Goal: Leave review/rating: Leave review/rating

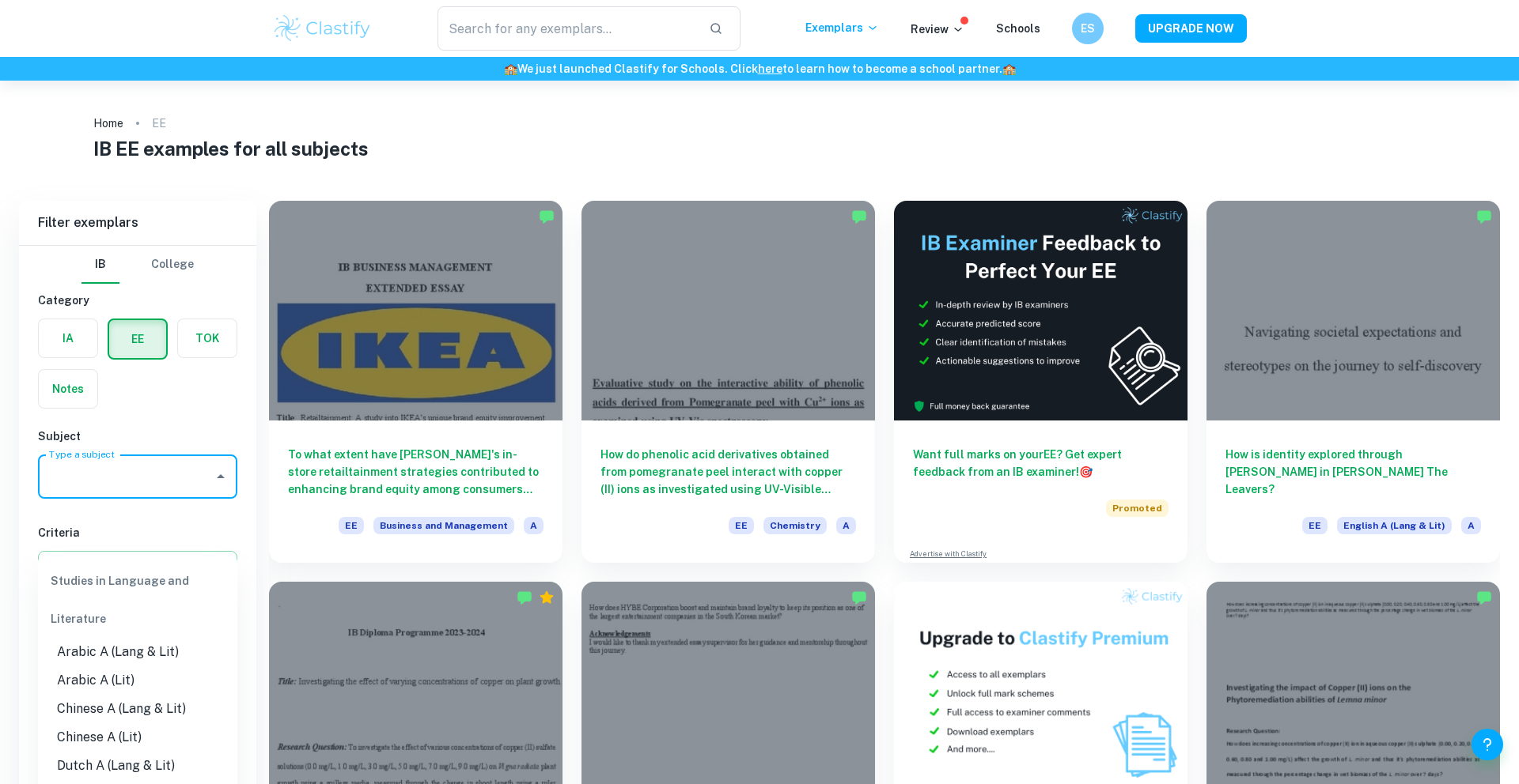
scroll to position [169, 0]
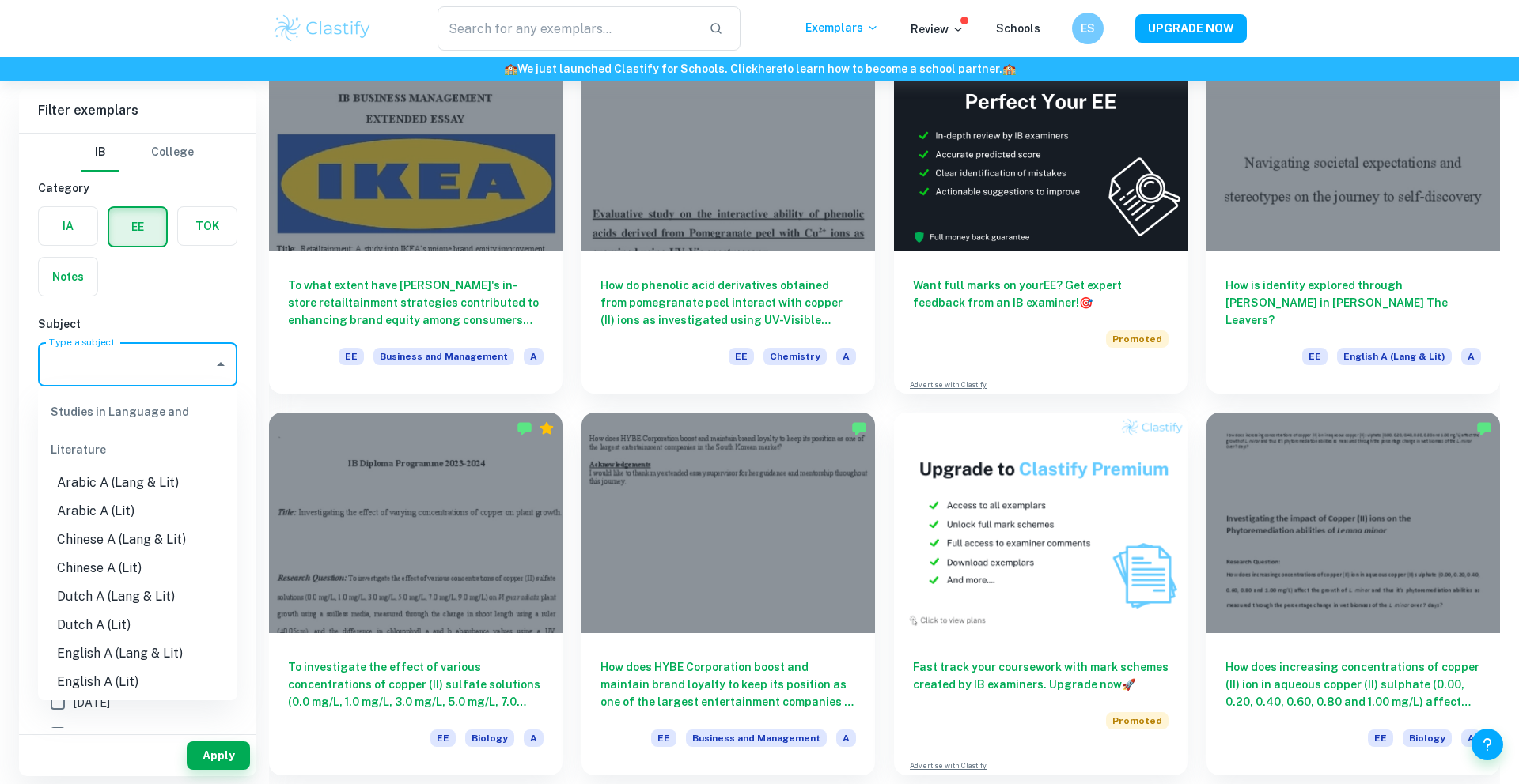
click at [116, 362] on input "Type a subject" at bounding box center [125, 365] width 161 height 30
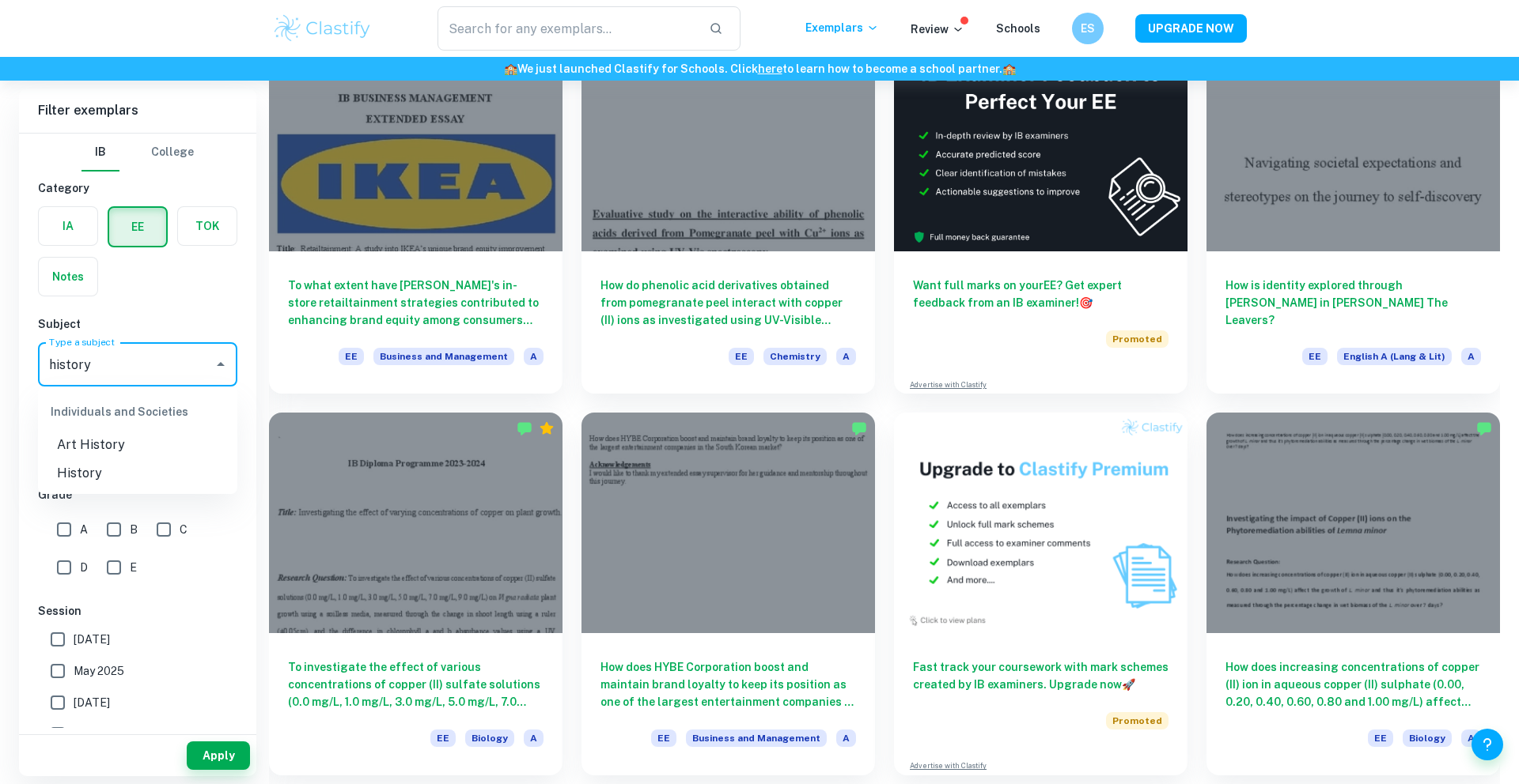
click at [95, 479] on li "History" at bounding box center [138, 473] width 200 height 29
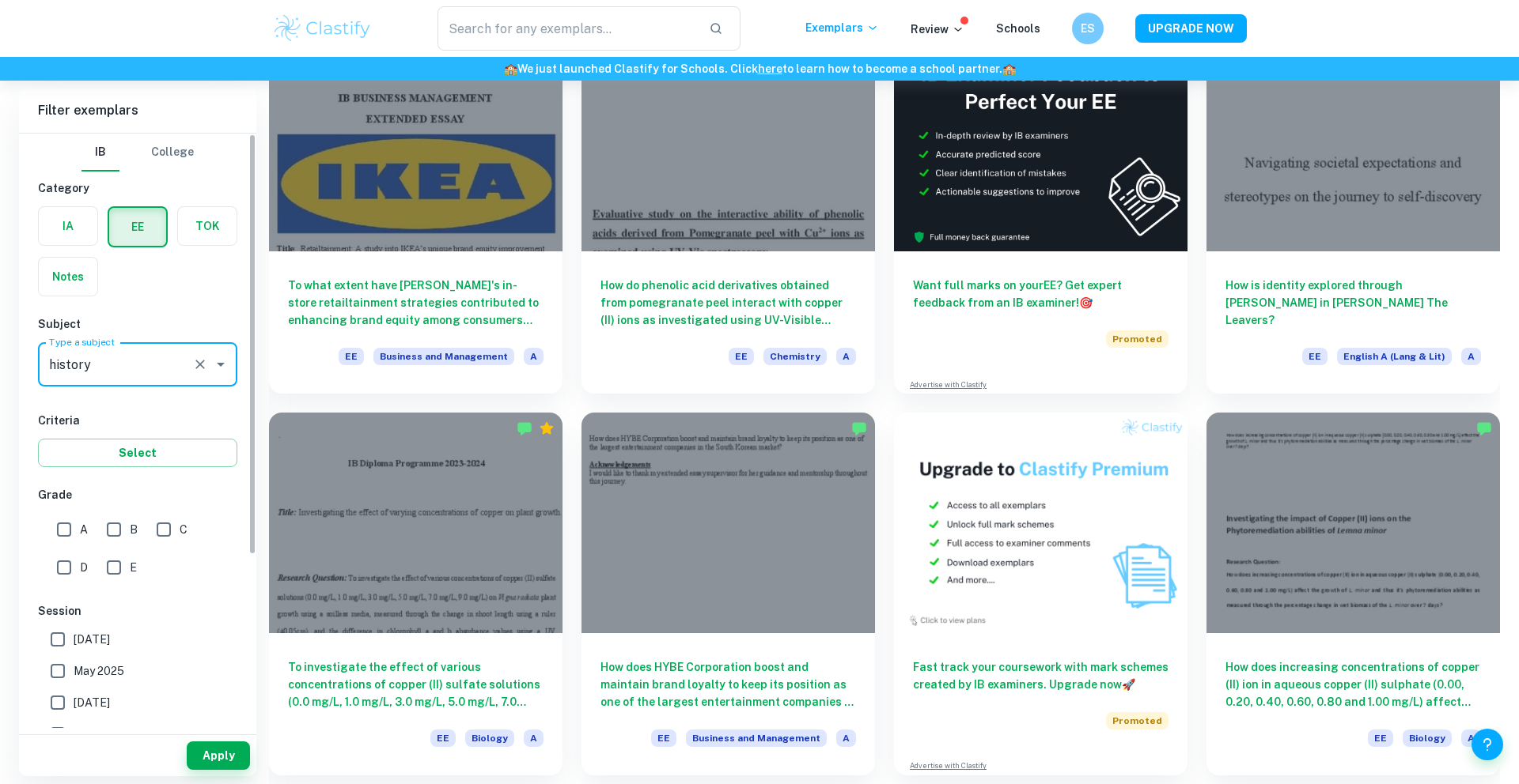
type input "History"
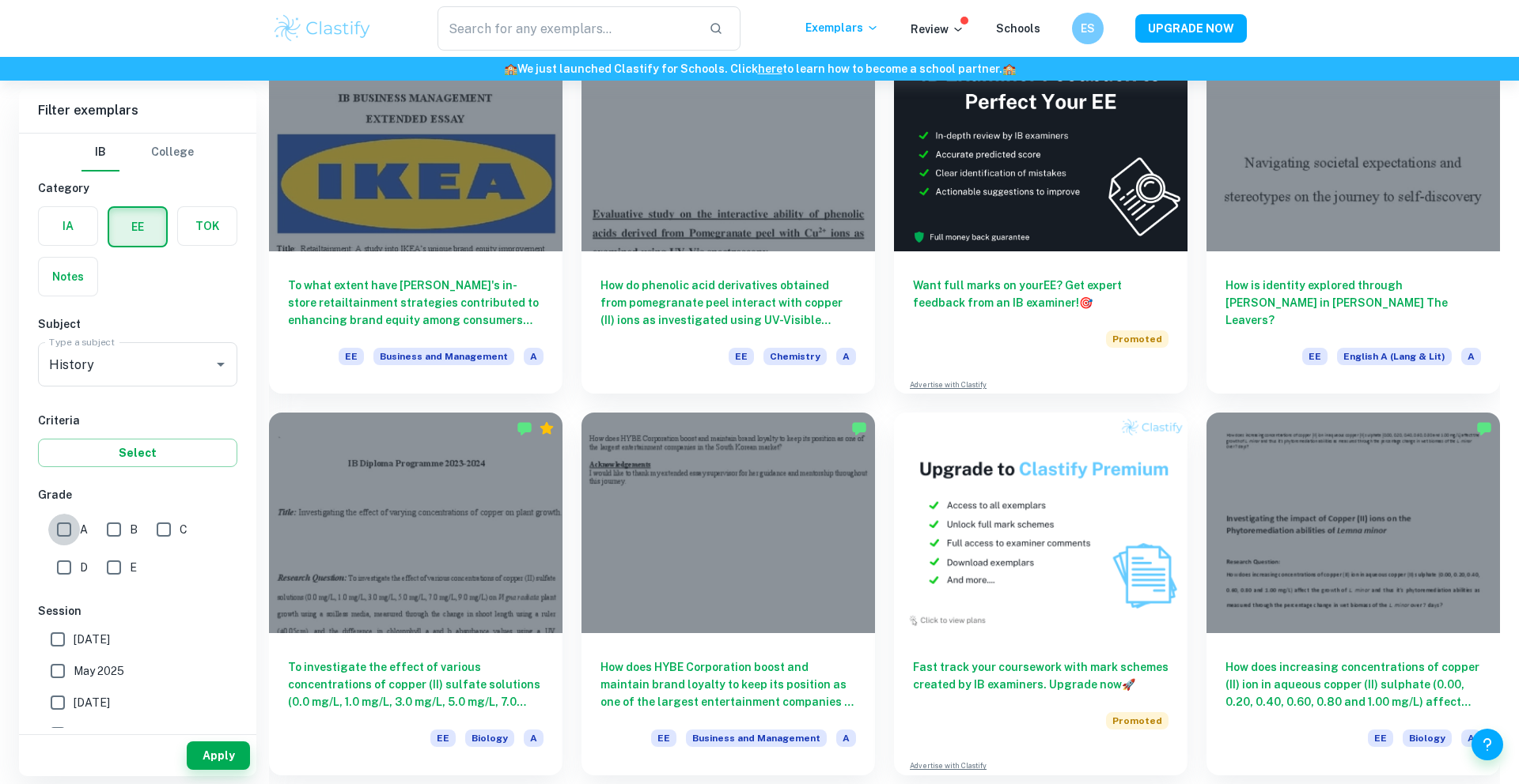
click at [71, 536] on input "A" at bounding box center [64, 530] width 32 height 32
checkbox input "true"
click at [203, 757] on button "Apply" at bounding box center [218, 756] width 63 height 29
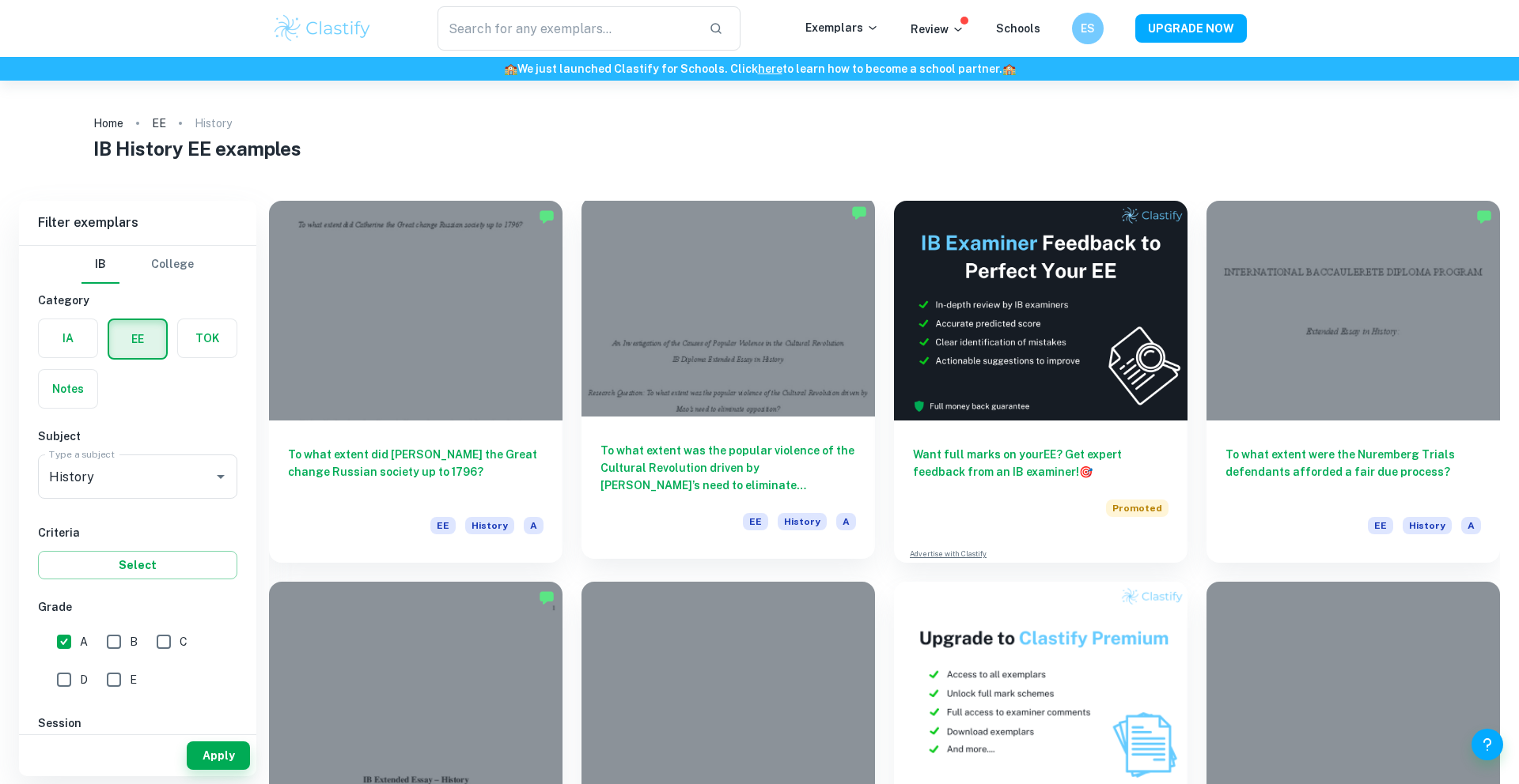
click at [664, 477] on h6 "To what extent was the popular violence of the Cultural Revolution driven by [P…" at bounding box center [728, 468] width 256 height 52
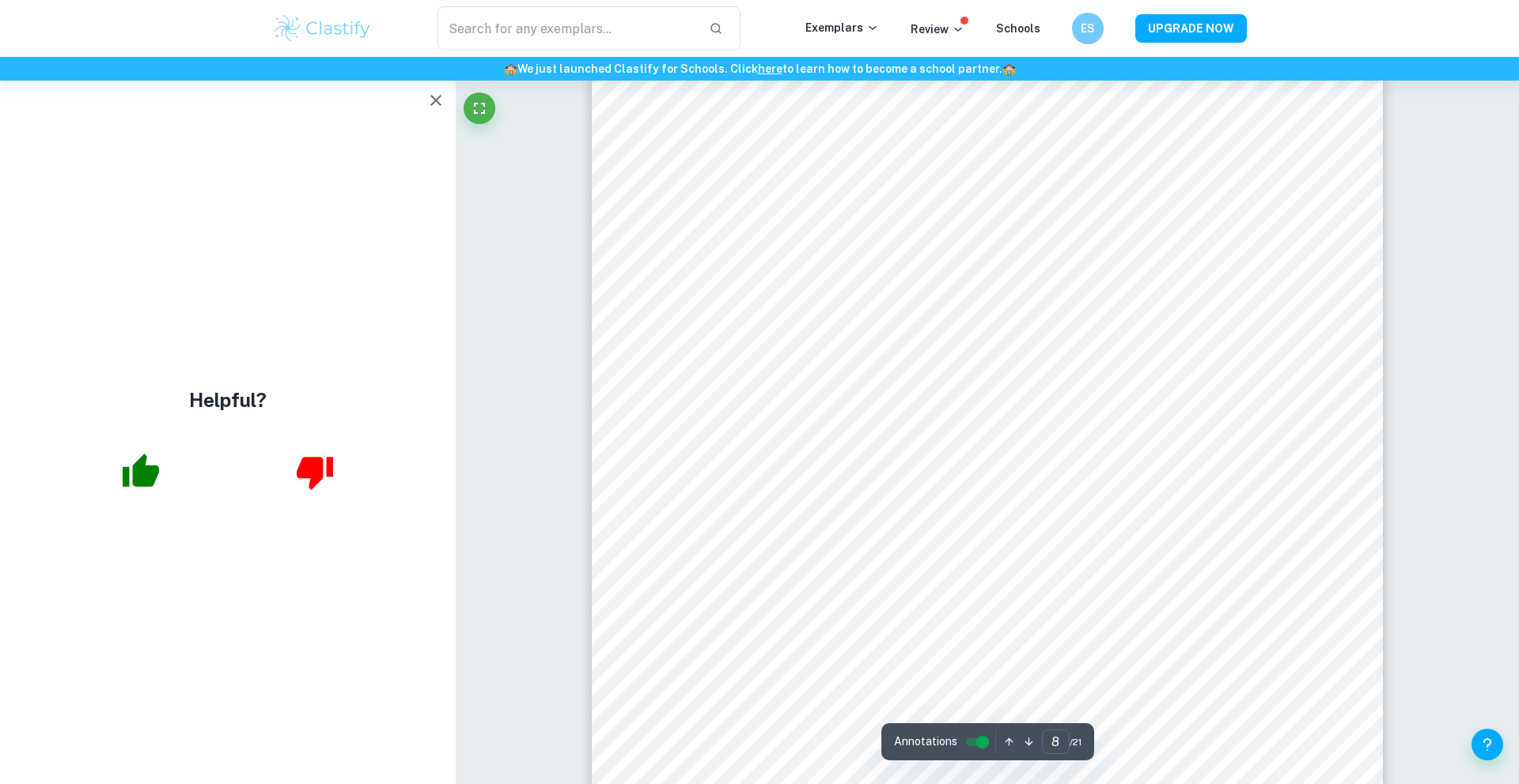
scroll to position [7808, 0]
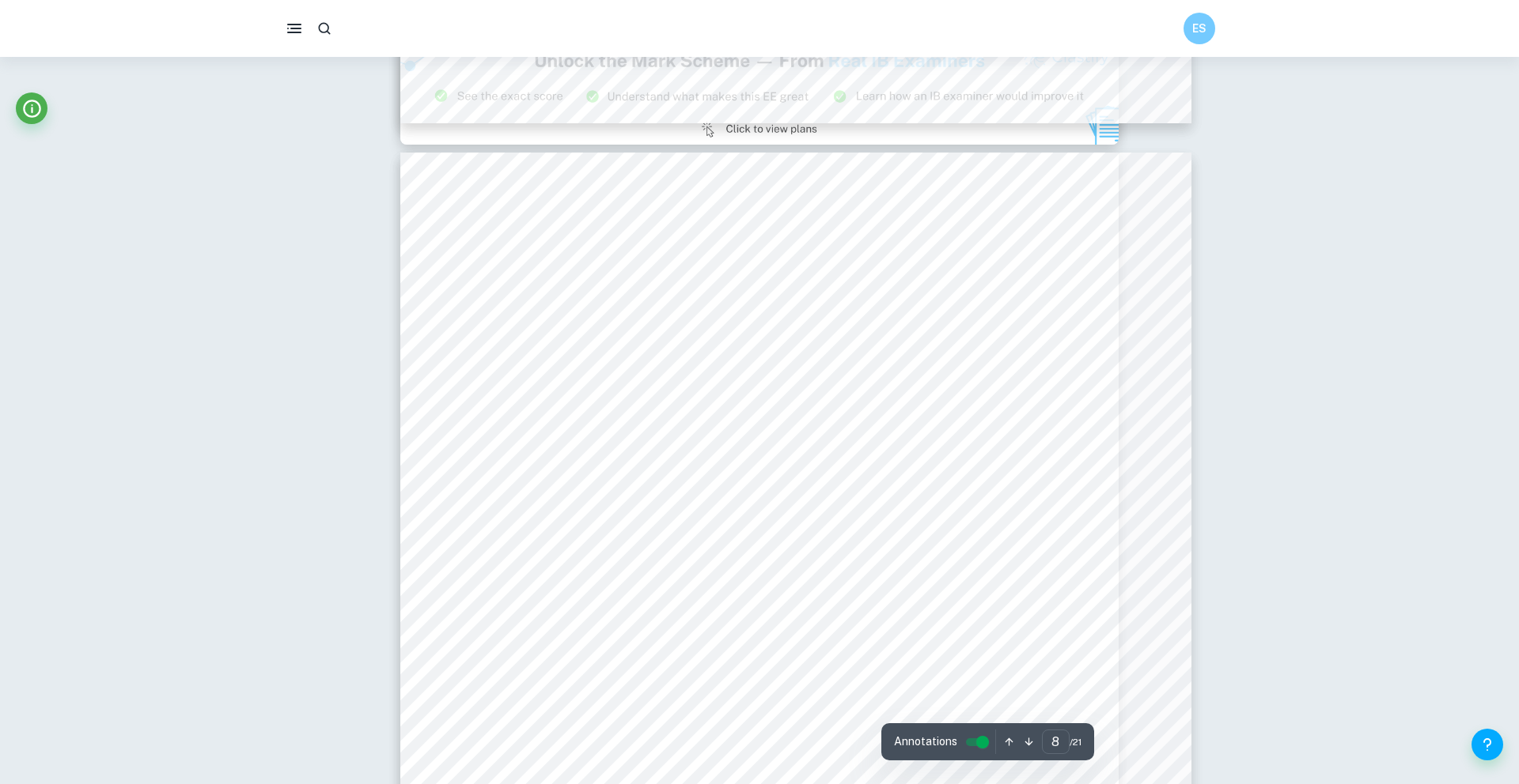
type input "5"
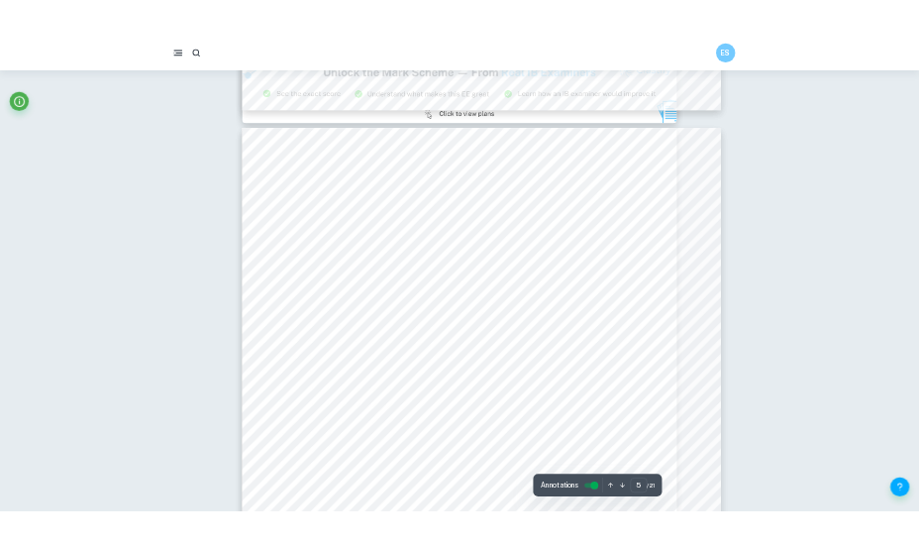
scroll to position [5861, 0]
